Goal: Task Accomplishment & Management: Use online tool/utility

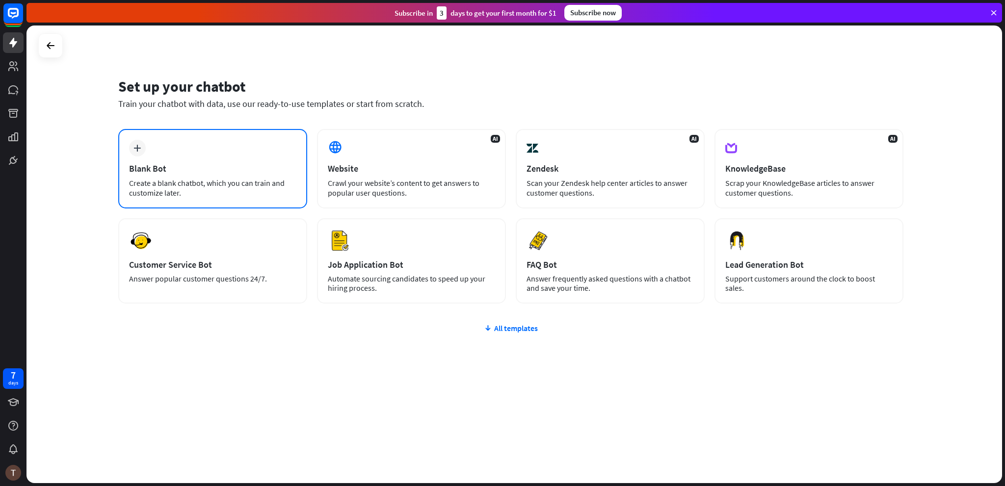
click at [273, 172] on div "Blank Bot" at bounding box center [212, 168] width 167 height 11
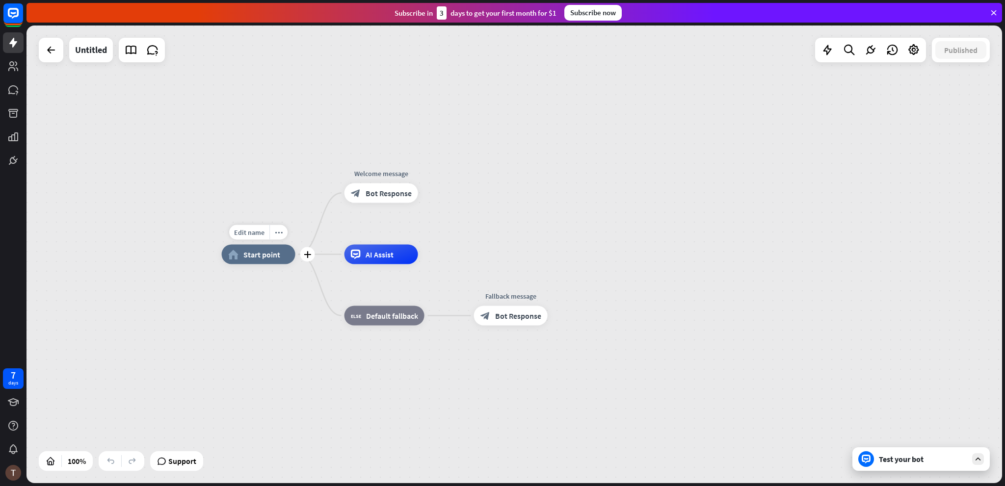
drag, startPoint x: 270, startPoint y: 259, endPoint x: 247, endPoint y: 256, distance: 23.7
click at [247, 256] on span "Start point" at bounding box center [261, 255] width 37 height 10
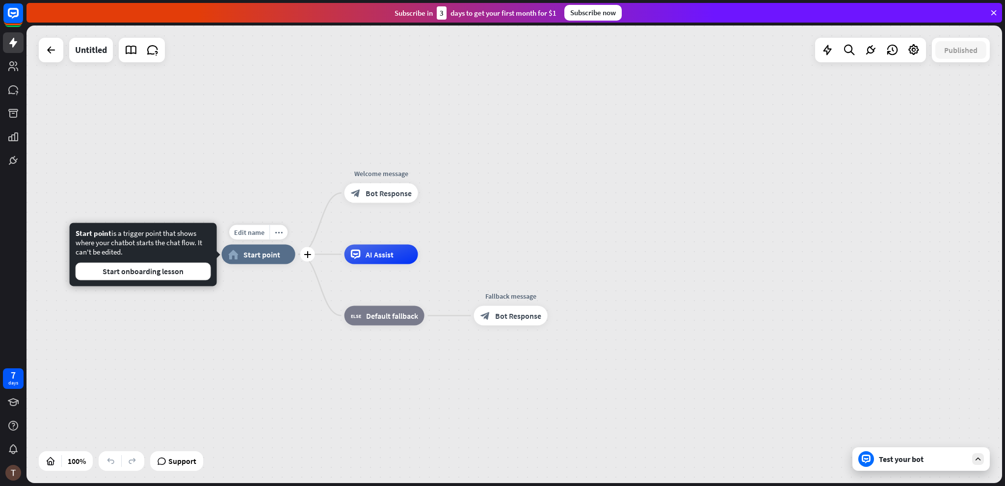
drag, startPoint x: 266, startPoint y: 253, endPoint x: 246, endPoint y: 254, distance: 19.7
click at [246, 254] on span "Start point" at bounding box center [261, 255] width 37 height 10
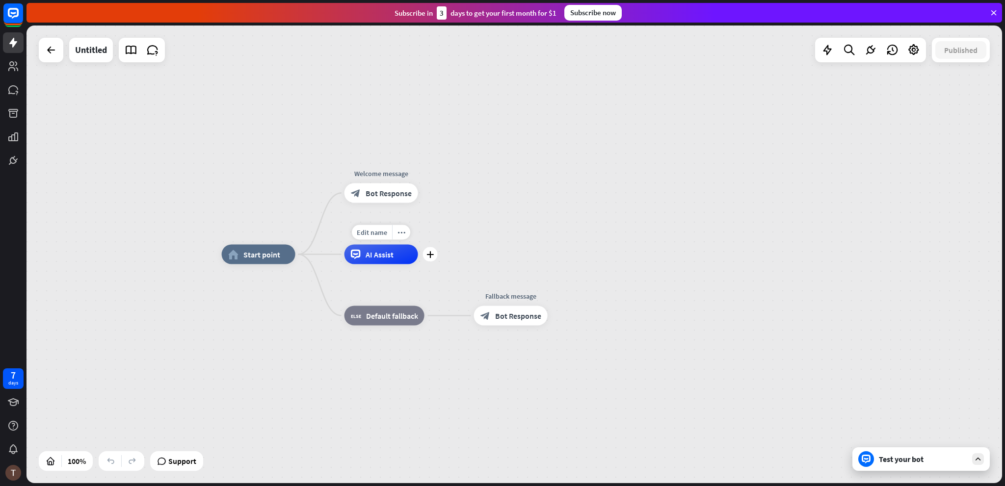
drag, startPoint x: 394, startPoint y: 257, endPoint x: 409, endPoint y: 257, distance: 15.2
click at [409, 257] on div "AI Assist" at bounding box center [382, 255] width 74 height 20
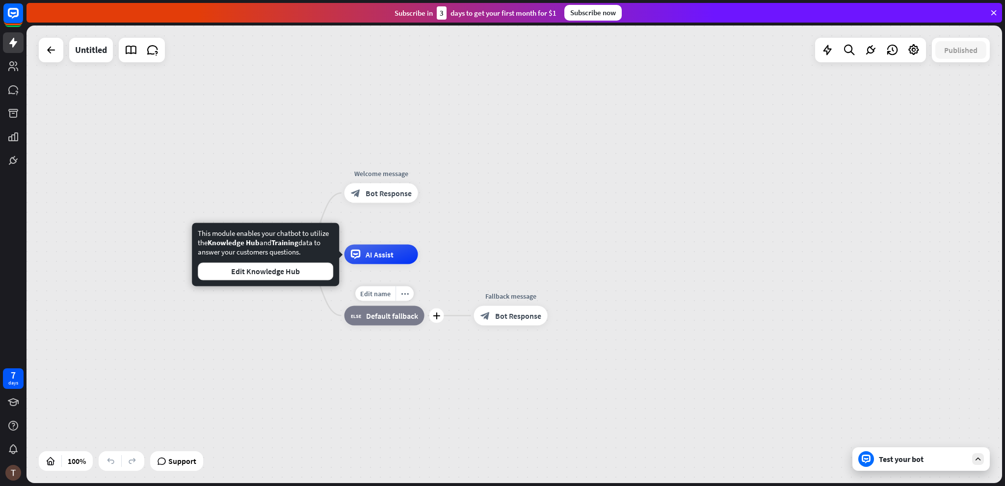
click at [396, 320] on span "Default fallback" at bounding box center [392, 316] width 52 height 10
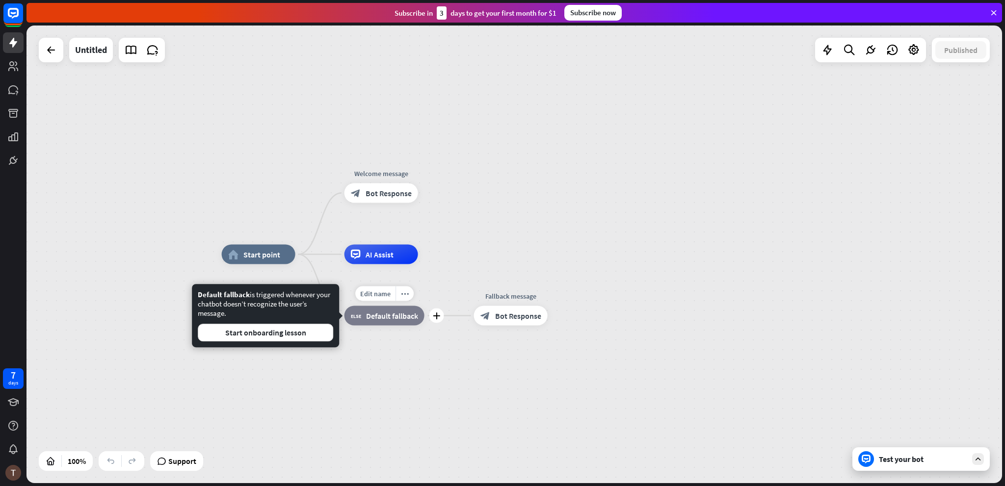
click at [391, 319] on span "Default fallback" at bounding box center [392, 316] width 52 height 10
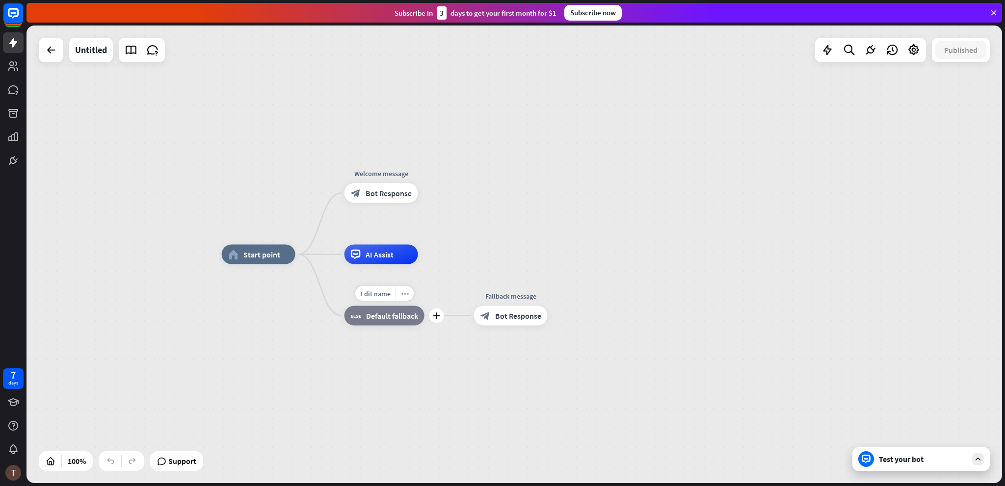
click at [405, 296] on icon "more_horiz" at bounding box center [405, 293] width 8 height 7
click at [374, 200] on div "block_bot_response Bot Response" at bounding box center [382, 194] width 74 height 20
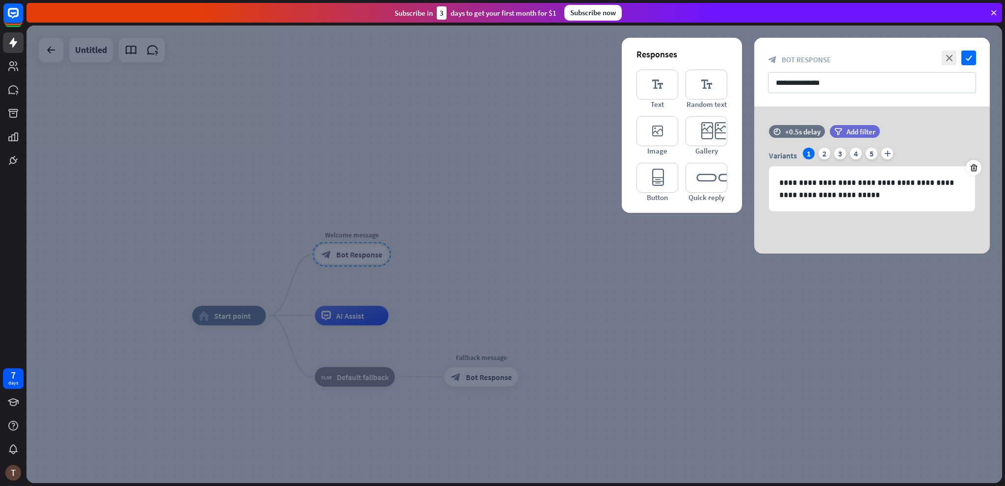
click at [567, 196] on div at bounding box center [515, 255] width 976 height 458
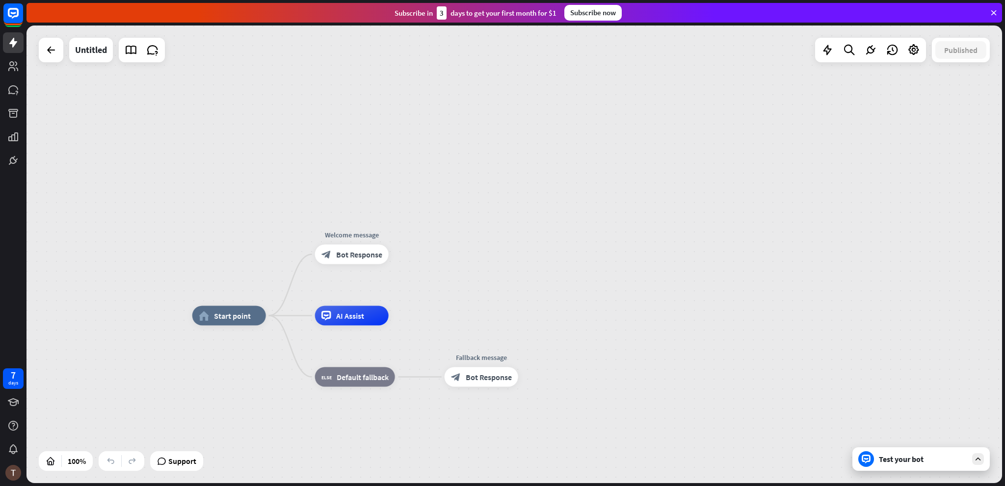
click at [890, 464] on div "Test your bot" at bounding box center [921, 460] width 137 height 24
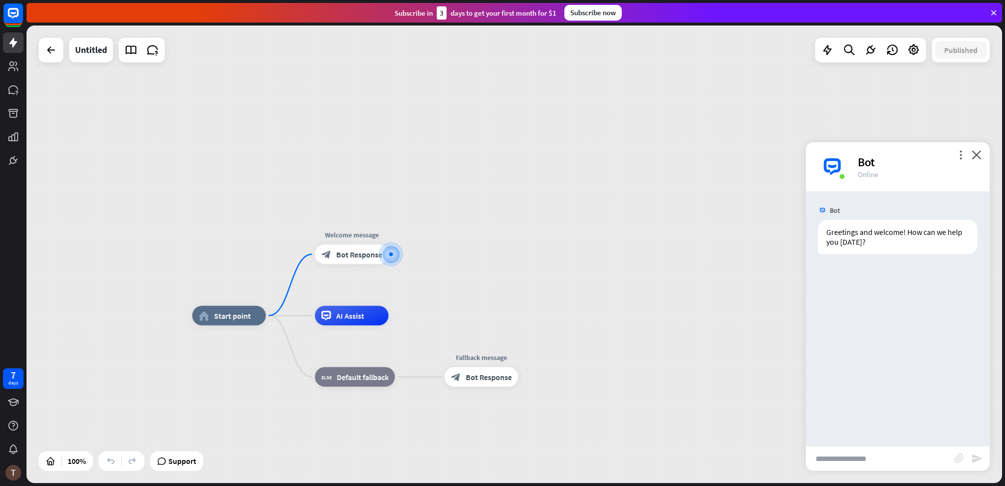
click at [852, 458] on input "text" at bounding box center [880, 459] width 149 height 25
type input "*****"
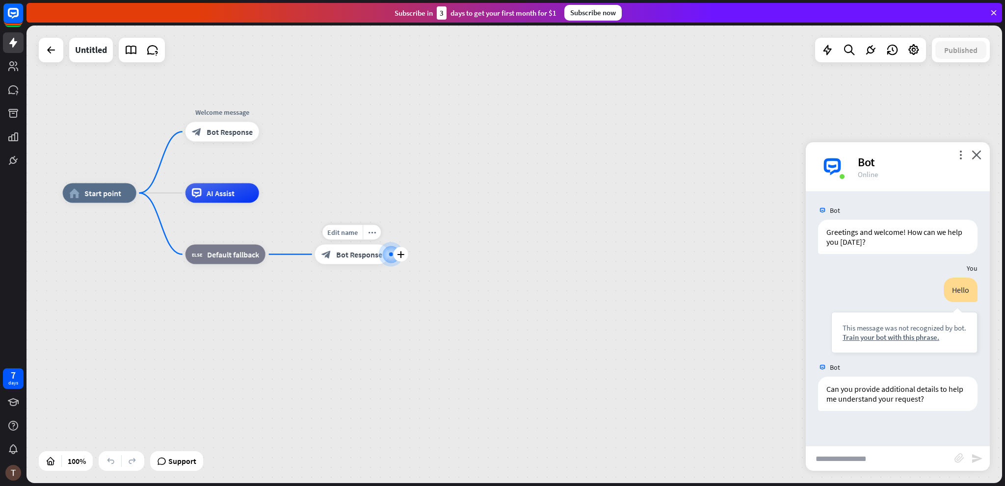
click at [360, 262] on div "block_bot_response Bot Response" at bounding box center [352, 255] width 74 height 20
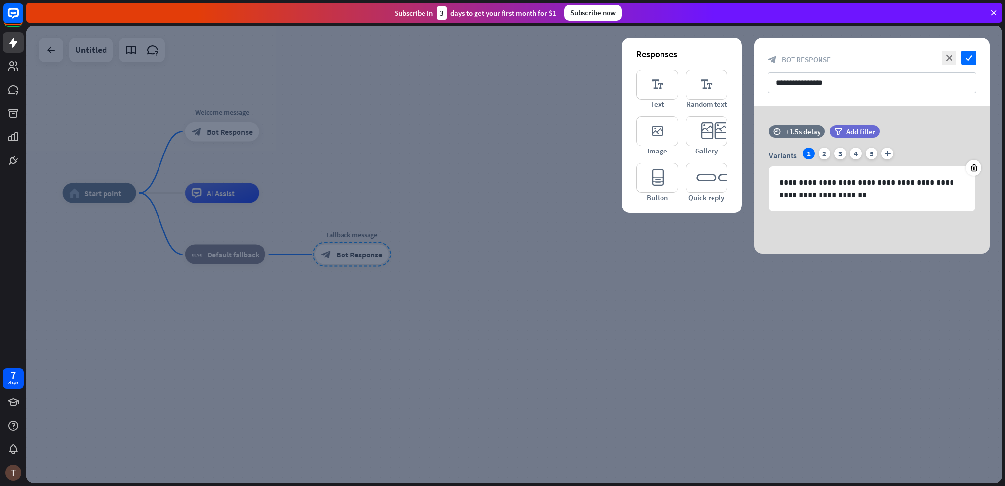
drag, startPoint x: 225, startPoint y: 255, endPoint x: 235, endPoint y: 253, distance: 9.6
click at [225, 255] on div at bounding box center [515, 255] width 976 height 458
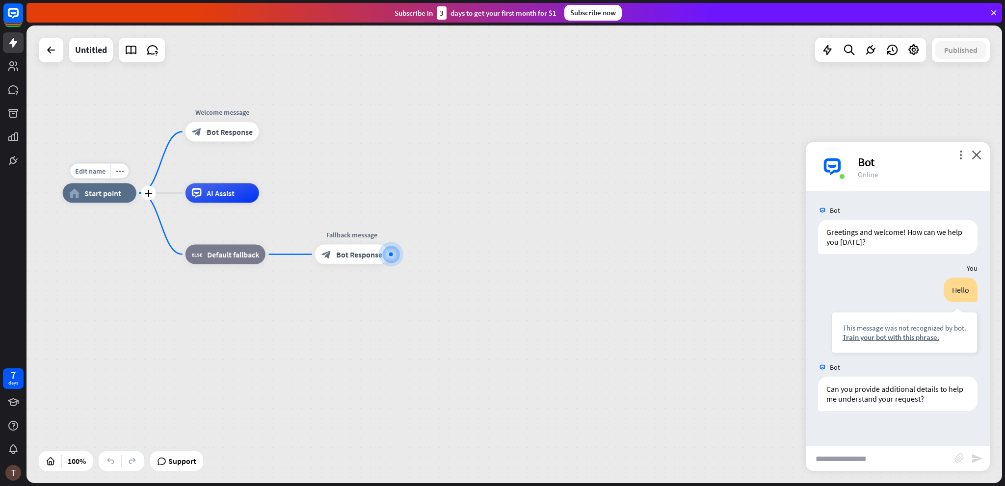
click at [96, 201] on div "home_2 Start point" at bounding box center [100, 194] width 74 height 20
click at [375, 167] on div "home_2 Start point Welcome message block_bot_response Bot Response AI Assist bl…" at bounding box center [515, 255] width 976 height 458
drag, startPoint x: 221, startPoint y: 196, endPoint x: 325, endPoint y: 189, distance: 104.8
click at [341, 189] on div "home_2 Start point Welcome message block_bot_response Bot Response AI Assist bl…" at bounding box center [515, 255] width 976 height 458
click at [213, 190] on span "AI Assist" at bounding box center [220, 193] width 28 height 10
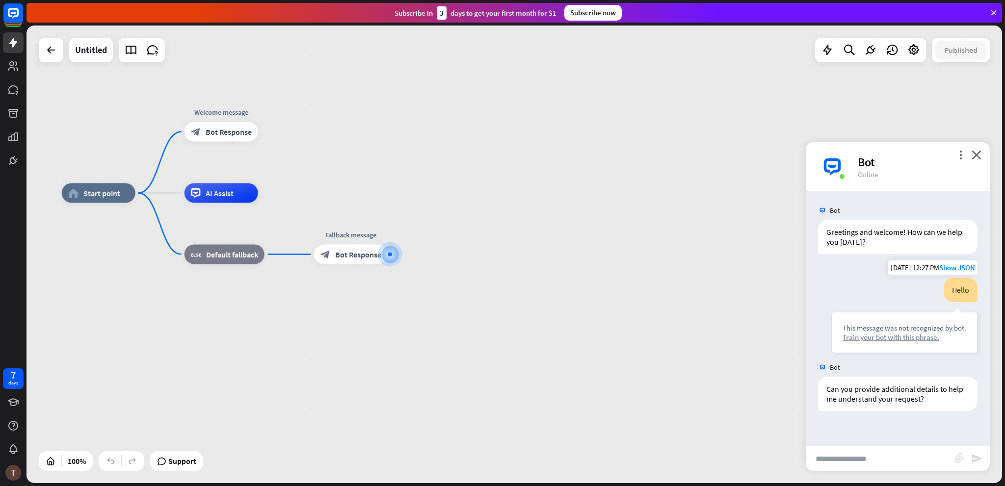
click at [902, 341] on div "Train your bot with this phrase." at bounding box center [905, 337] width 124 height 9
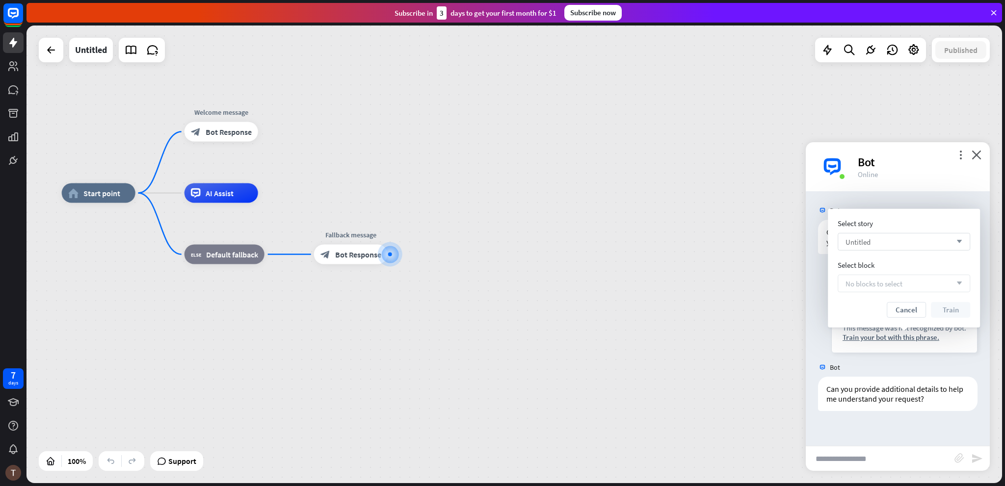
click at [916, 243] on div "Untitled arrow_down" at bounding box center [904, 242] width 133 height 18
click at [895, 266] on div "Untitled checked" at bounding box center [904, 267] width 125 height 20
click at [920, 286] on div "No blocks to select arrow_down" at bounding box center [904, 284] width 133 height 18
click at [982, 153] on div "more_vert close Bot Online" at bounding box center [898, 166] width 184 height 49
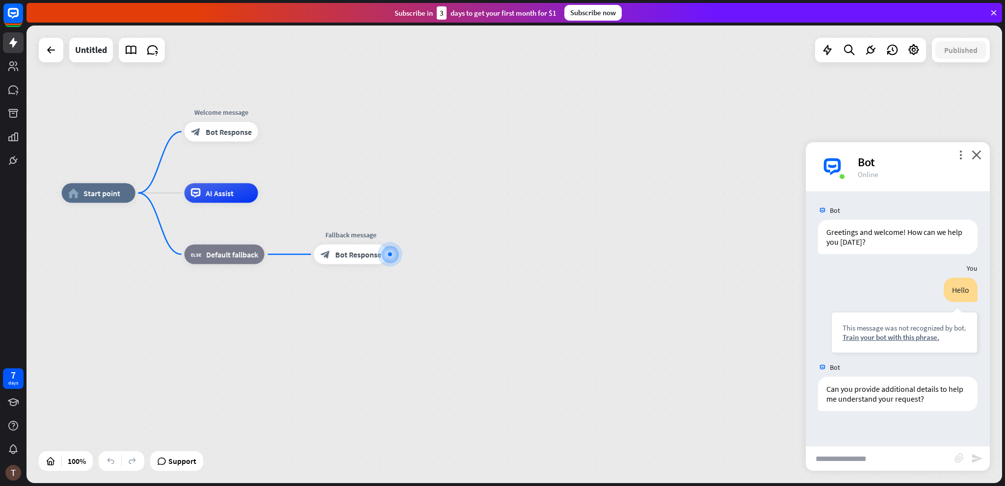
click at [995, 11] on icon at bounding box center [994, 12] width 9 height 9
